Goal: Information Seeking & Learning: Learn about a topic

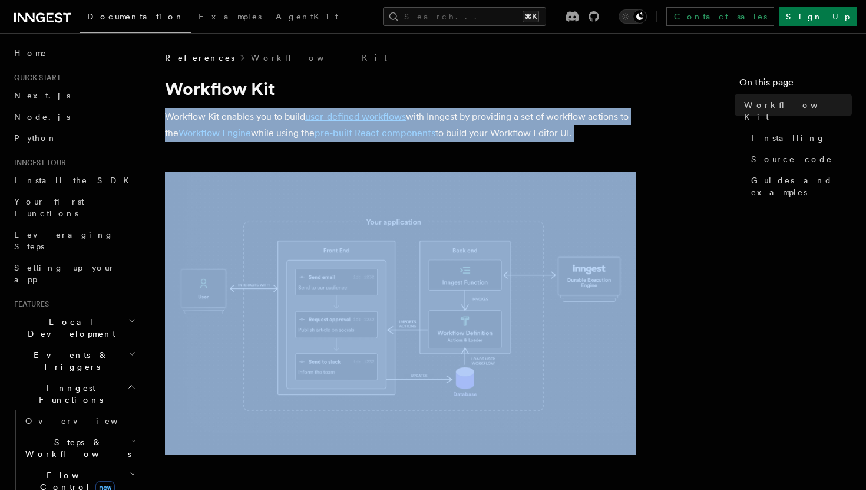
drag, startPoint x: 443, startPoint y: 106, endPoint x: 584, endPoint y: 157, distance: 149.7
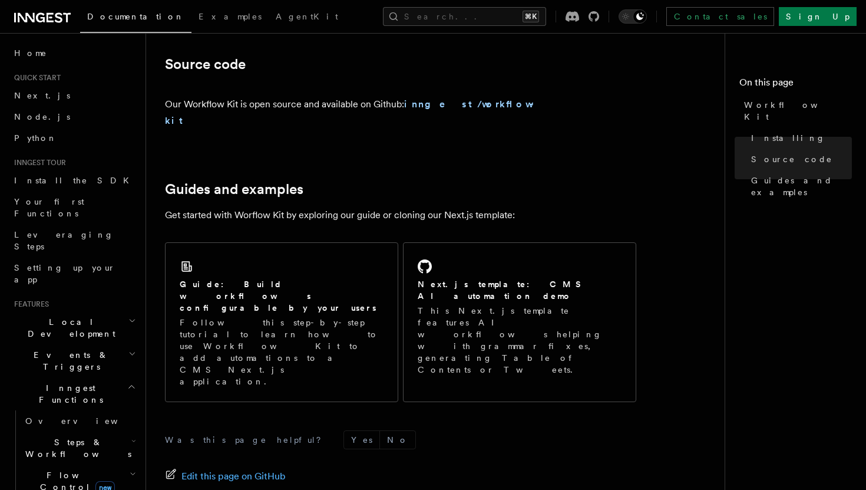
scroll to position [700, 0]
click at [437, 108] on strong "inngest/workflow-kit" at bounding box center [352, 114] width 375 height 28
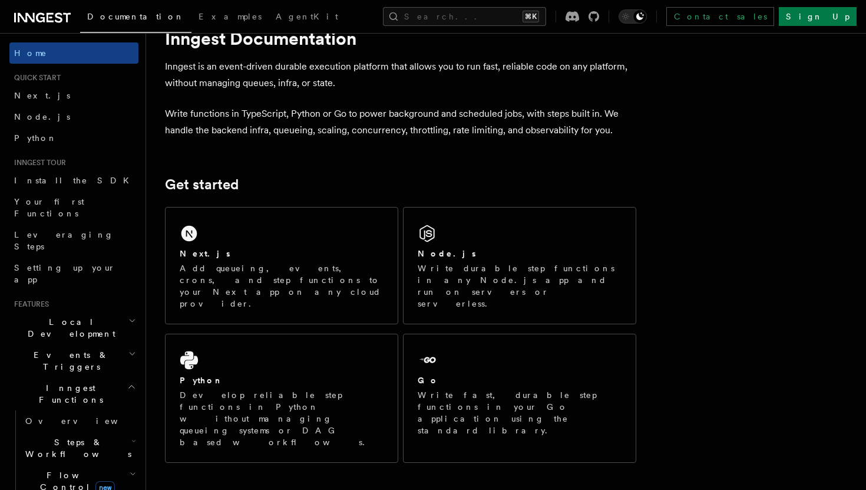
scroll to position [34, 0]
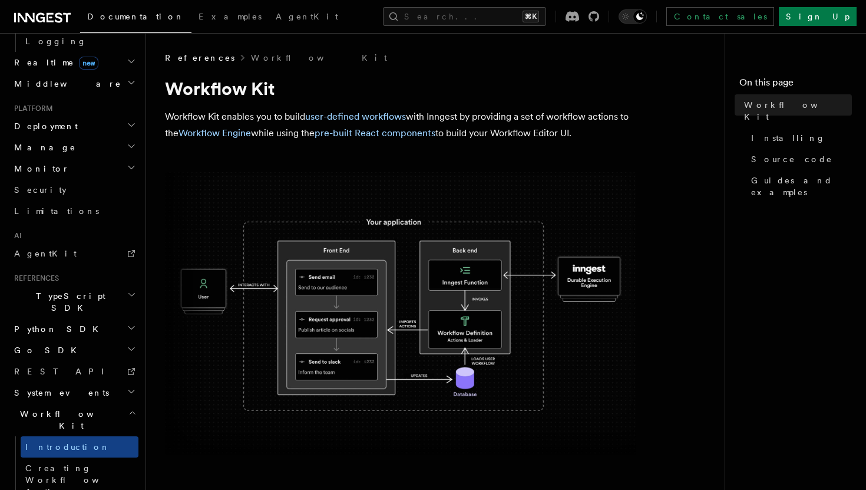
click at [84, 382] on h2 "System events" at bounding box center [73, 392] width 129 height 21
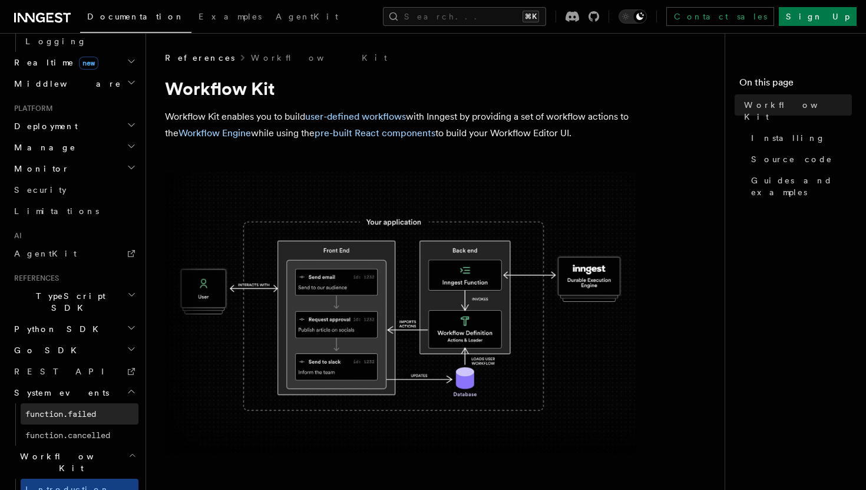
click at [67, 409] on span "function.failed" at bounding box center [60, 413] width 71 height 9
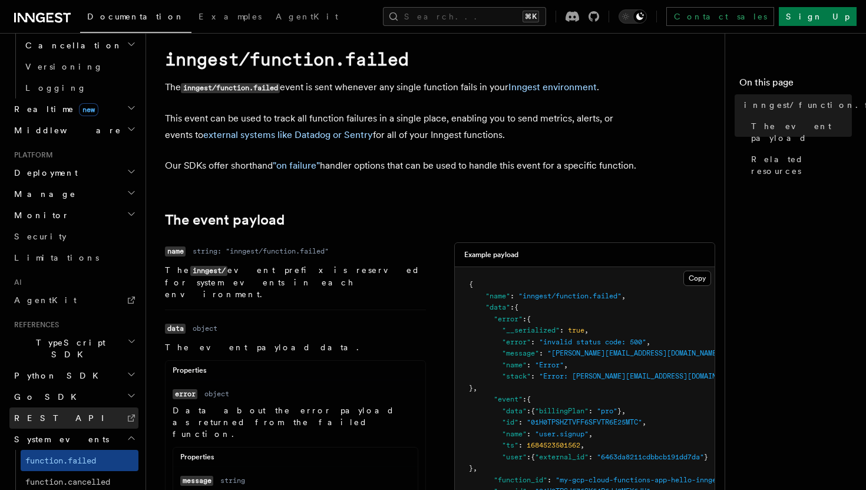
scroll to position [28, 0]
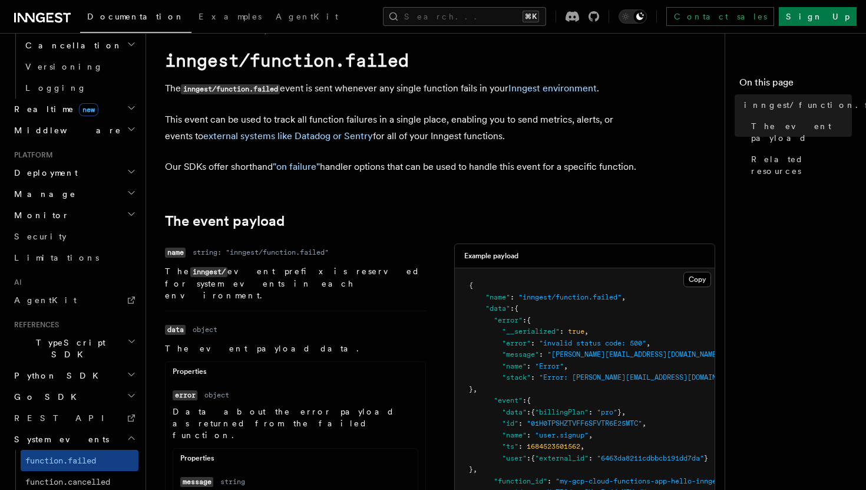
click at [48, 429] on h2 "System events" at bounding box center [73, 439] width 129 height 21
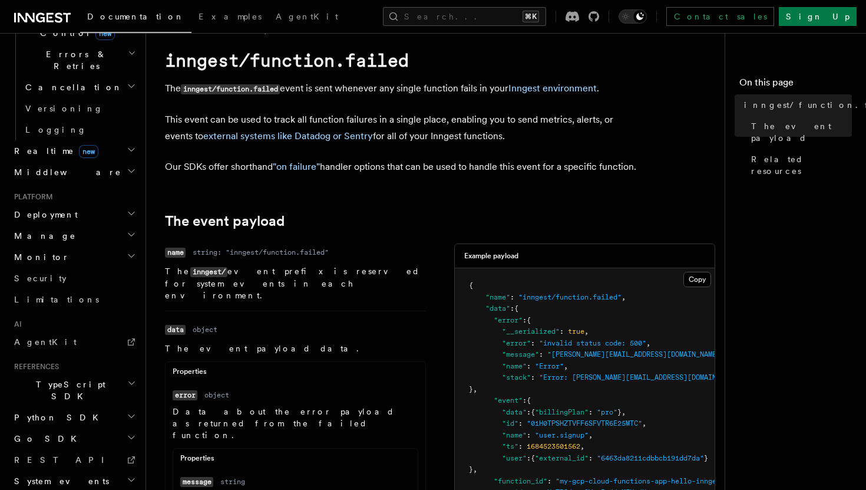
scroll to position [453, 0]
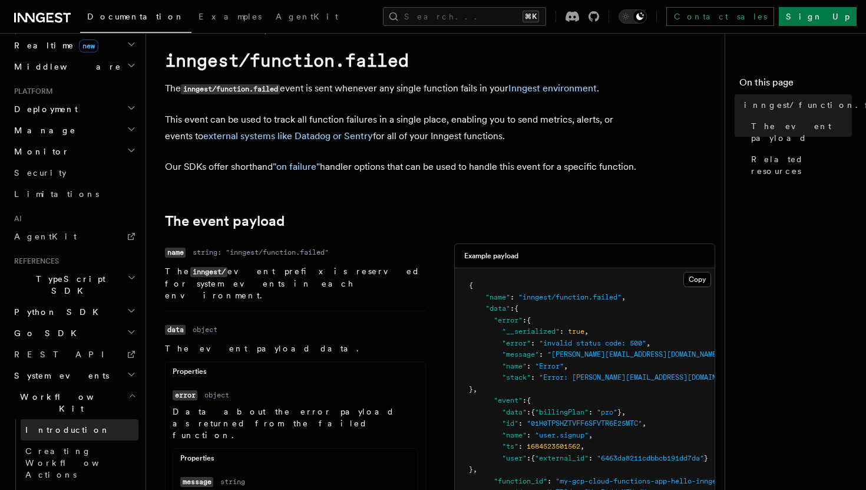
click at [70, 425] on span "Introduction" at bounding box center [67, 429] width 85 height 9
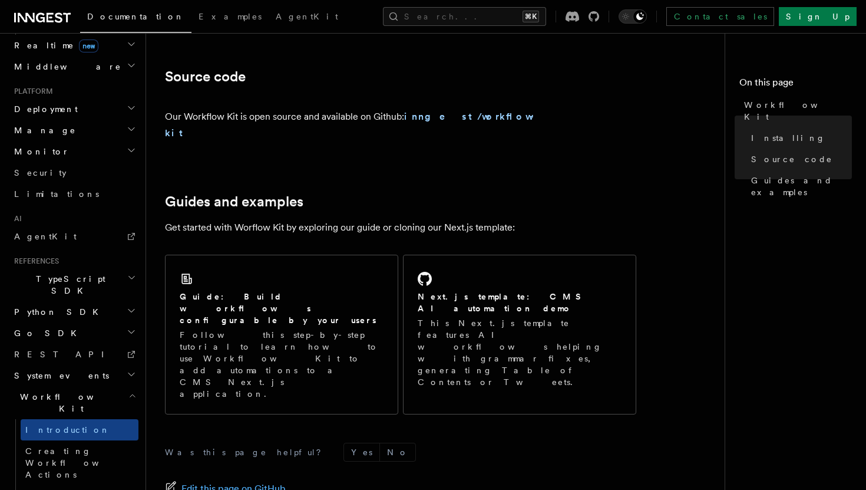
scroll to position [763, 0]
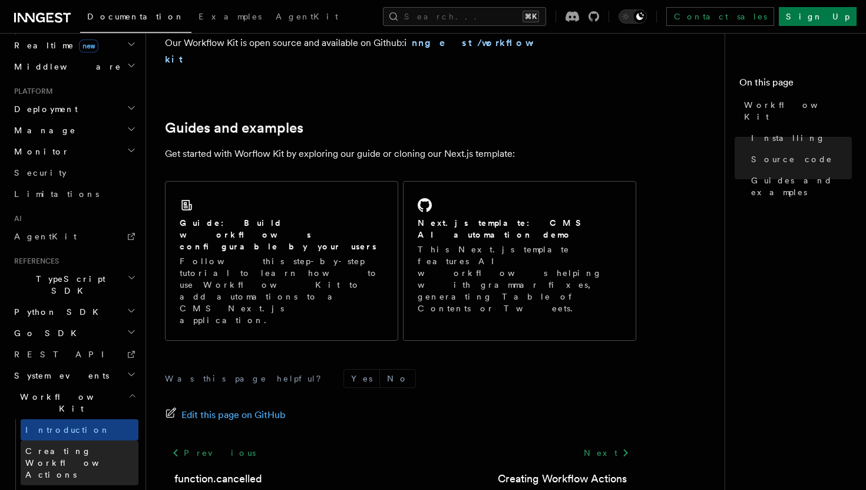
click at [61, 445] on span "Creating Workflow Actions" at bounding box center [81, 462] width 113 height 35
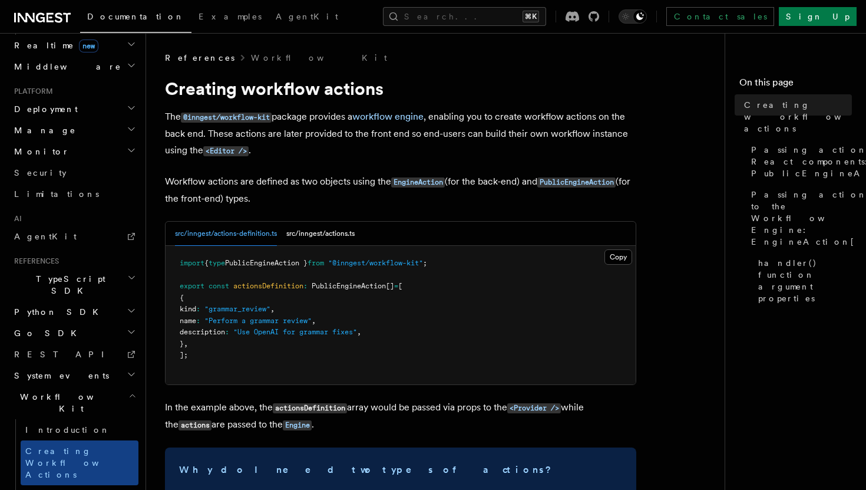
drag, startPoint x: 354, startPoint y: 169, endPoint x: 351, endPoint y: 196, distance: 27.3
click at [351, 196] on p "Workflow actions are defined as two objects using the EngineAction (for the bac…" at bounding box center [401, 190] width 472 height 34
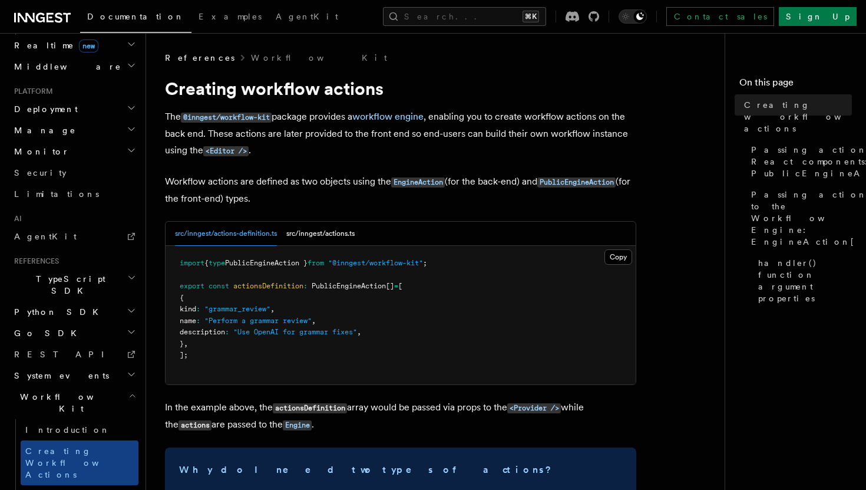
drag, startPoint x: 347, startPoint y: 200, endPoint x: 335, endPoint y: 170, distance: 32.3
drag, startPoint x: 337, startPoint y: 164, endPoint x: 335, endPoint y: 202, distance: 37.8
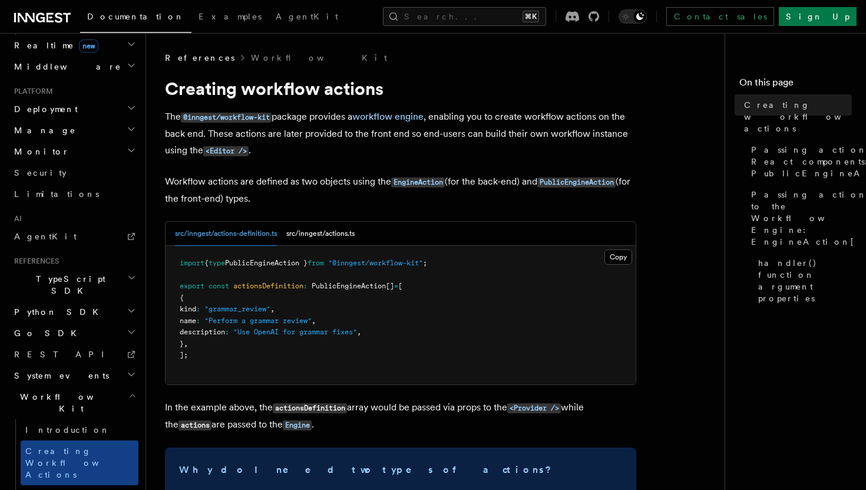
click at [335, 202] on p "Workflow actions are defined as two objects using the EngineAction (for the bac…" at bounding box center [401, 190] width 472 height 34
drag, startPoint x: 333, startPoint y: 203, endPoint x: 312, endPoint y: 165, distance: 43.3
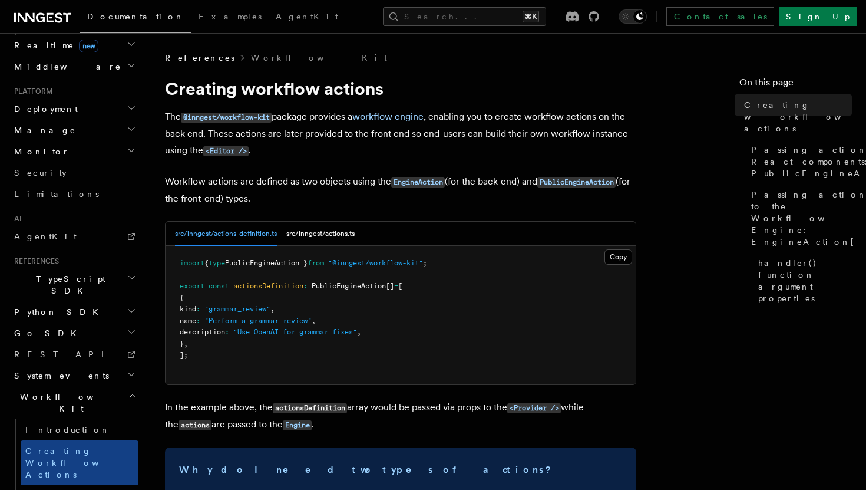
drag, startPoint x: 312, startPoint y: 165, endPoint x: 317, endPoint y: 192, distance: 27.5
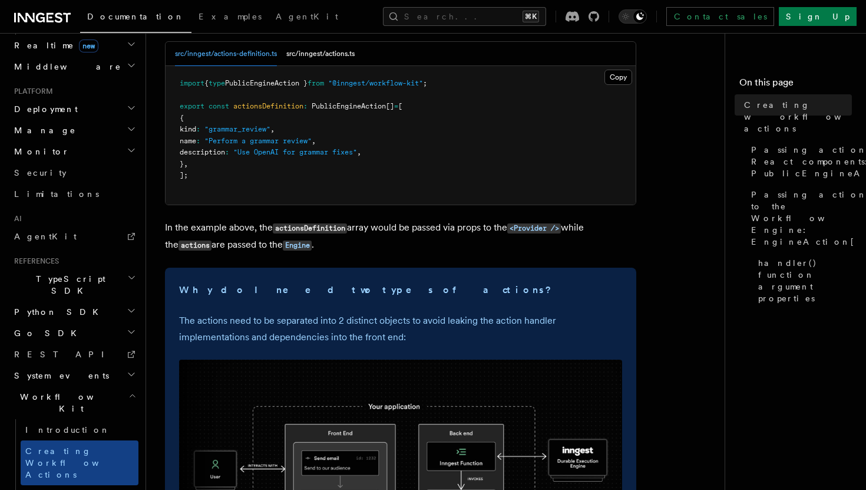
scroll to position [175, 0]
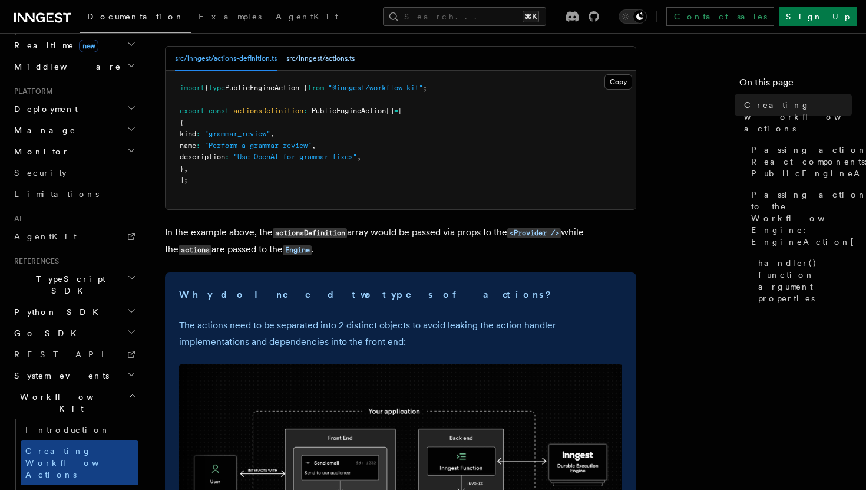
click at [341, 64] on button "src/inngest/actions.ts" at bounding box center [320, 59] width 68 height 24
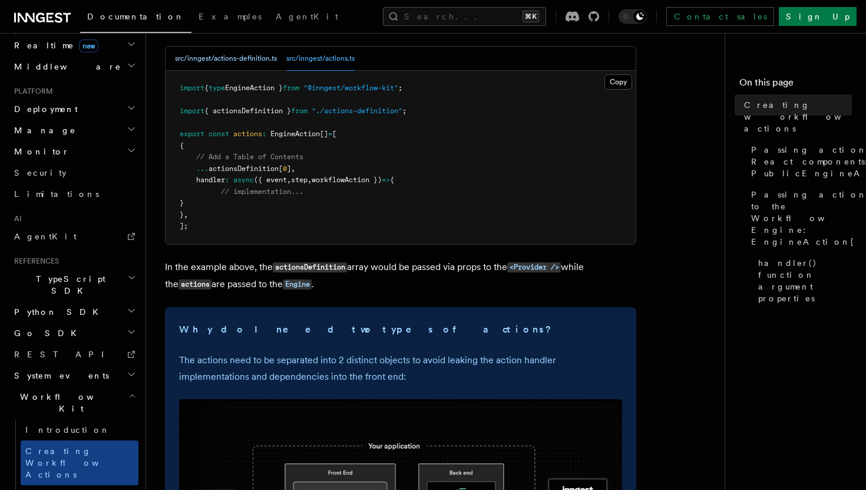
click at [238, 64] on button "src/inngest/actions-definition.ts" at bounding box center [226, 59] width 102 height 24
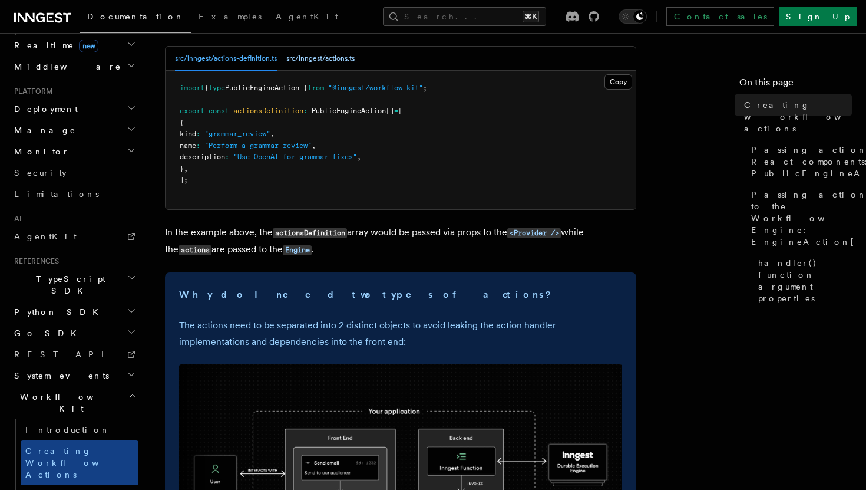
click at [319, 60] on button "src/inngest/actions.ts" at bounding box center [320, 59] width 68 height 24
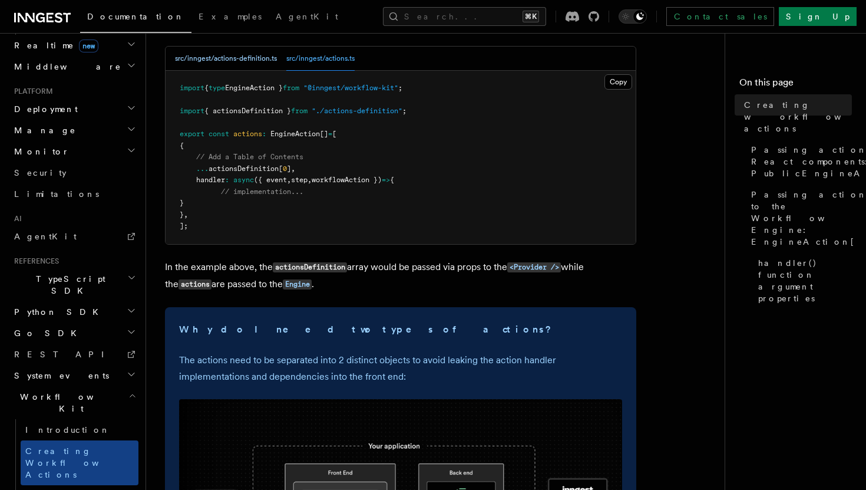
click at [275, 64] on button "src/inngest/actions-definition.ts" at bounding box center [226, 59] width 102 height 24
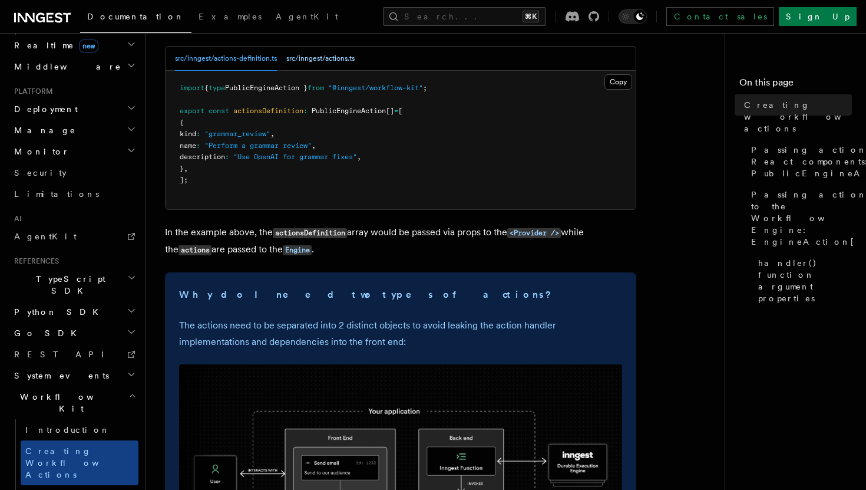
click at [323, 63] on button "src/inngest/actions.ts" at bounding box center [320, 59] width 68 height 24
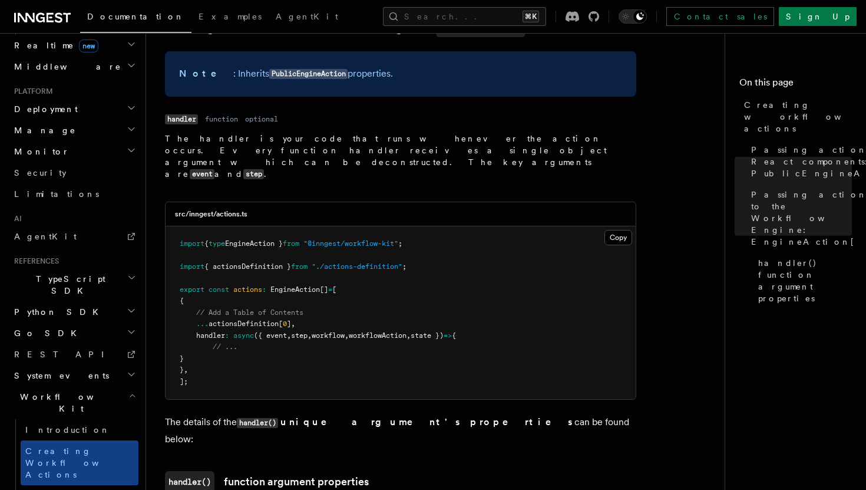
scroll to position [1187, 0]
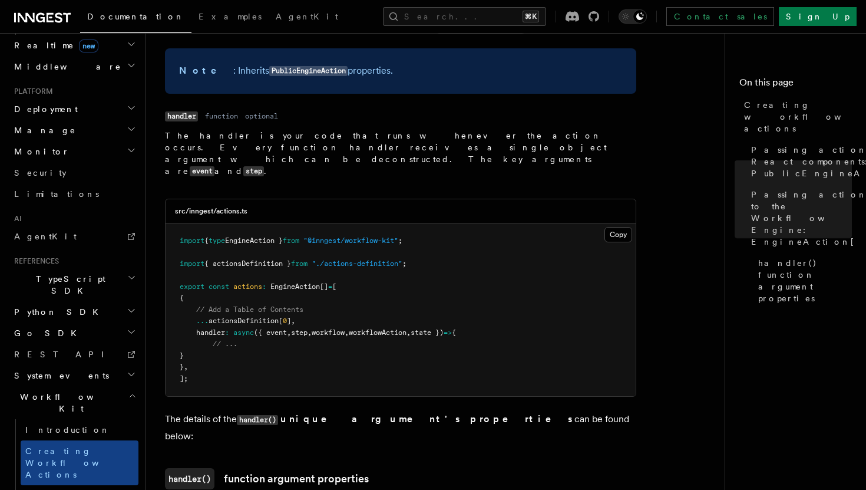
click at [228, 108] on dl "Name handler Type function Required optional Description The handler is your co…" at bounding box center [391, 143] width 453 height 70
click at [265, 130] on p "The handler is your code that runs whenever the action occurs. Every function h…" at bounding box center [391, 154] width 453 height 48
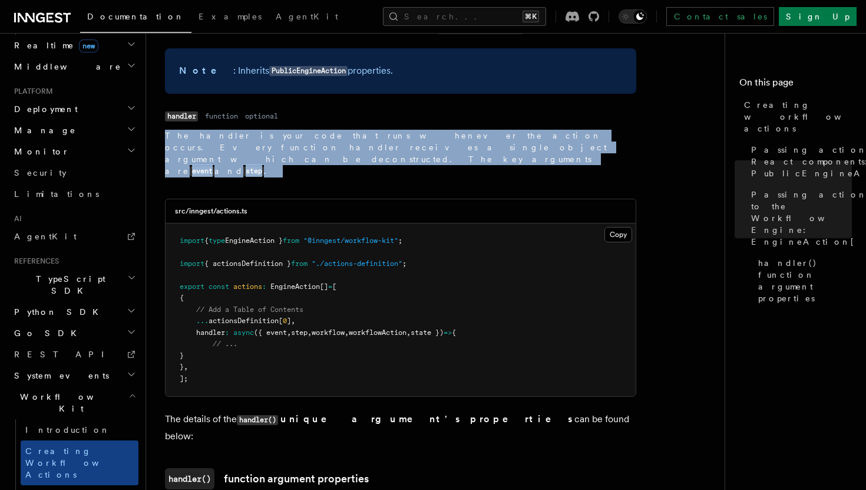
click at [265, 130] on p "The handler is your code that runs whenever the action occurs. Every function h…" at bounding box center [391, 154] width 453 height 48
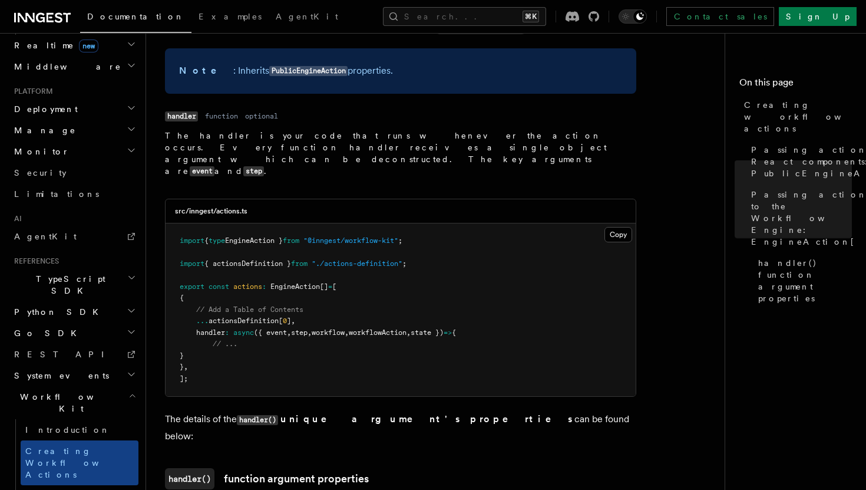
click at [514, 134] on div "Name handler Type function Required optional Description The handler is your co…" at bounding box center [401, 146] width 472 height 77
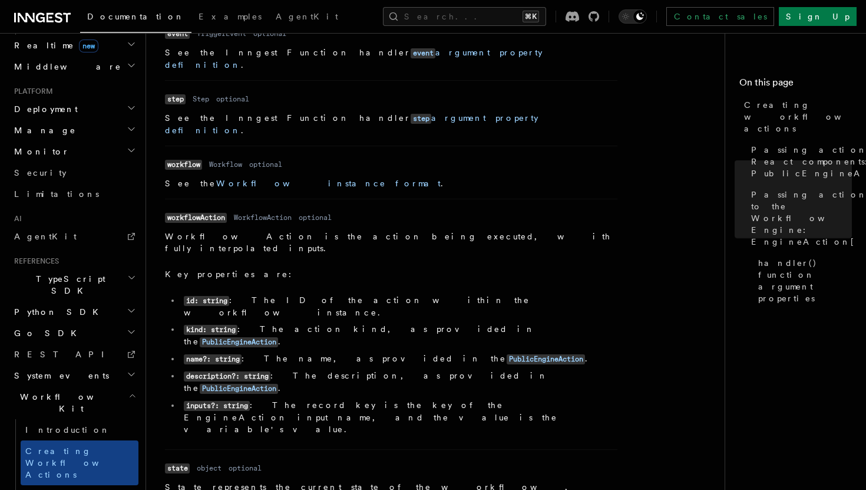
scroll to position [1755, 0]
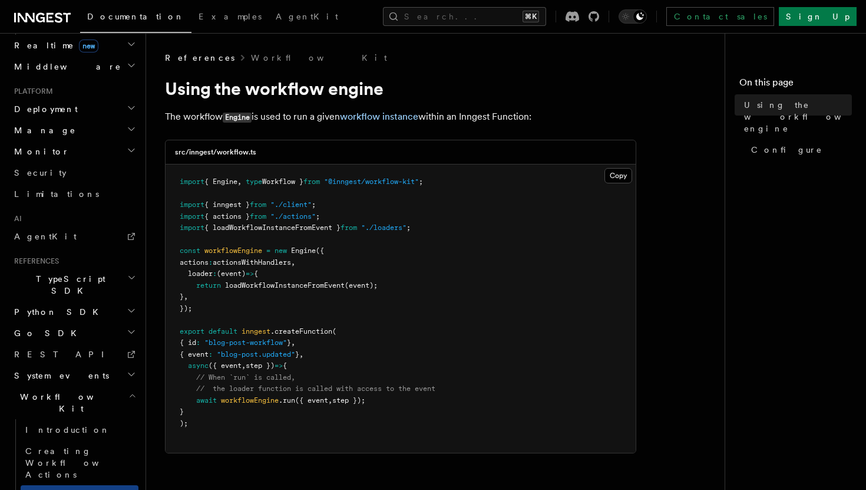
click at [514, 50] on main "References Workflow Kit Using the workflow engine The workflow Engine is used t…" at bounding box center [449, 487] width 569 height 908
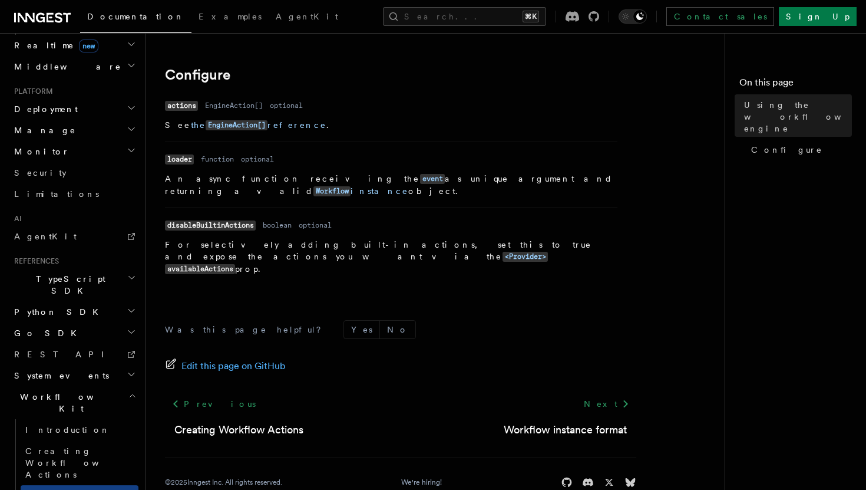
scroll to position [427, 0]
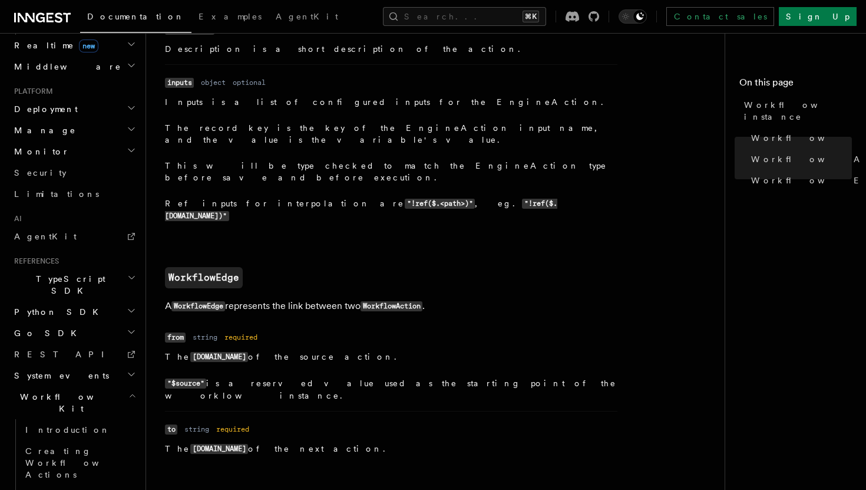
scroll to position [1336, 0]
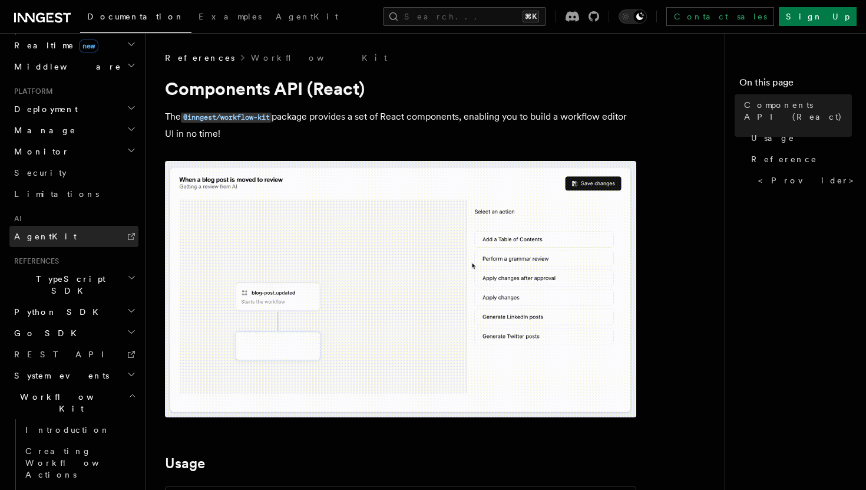
click at [83, 226] on link "AgentKit" at bounding box center [73, 236] width 129 height 21
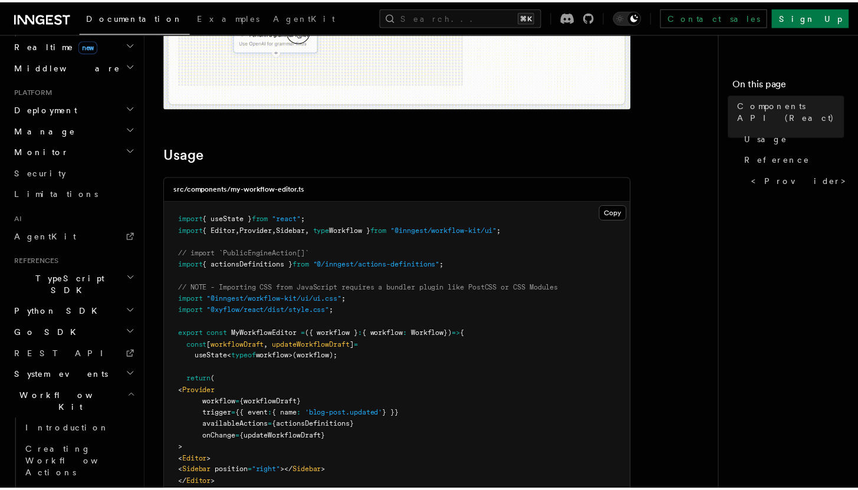
scroll to position [387, 0]
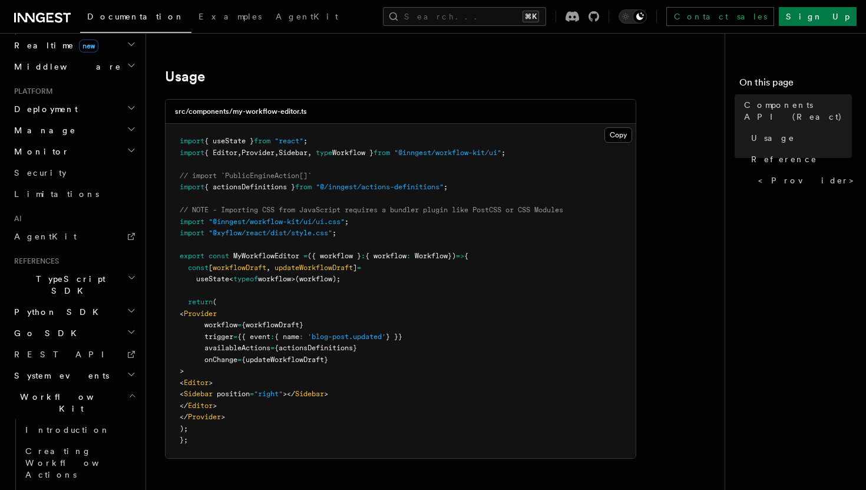
click at [459, 71] on h2 "Usage" at bounding box center [401, 76] width 472 height 17
